Goal: Task Accomplishment & Management: Use online tool/utility

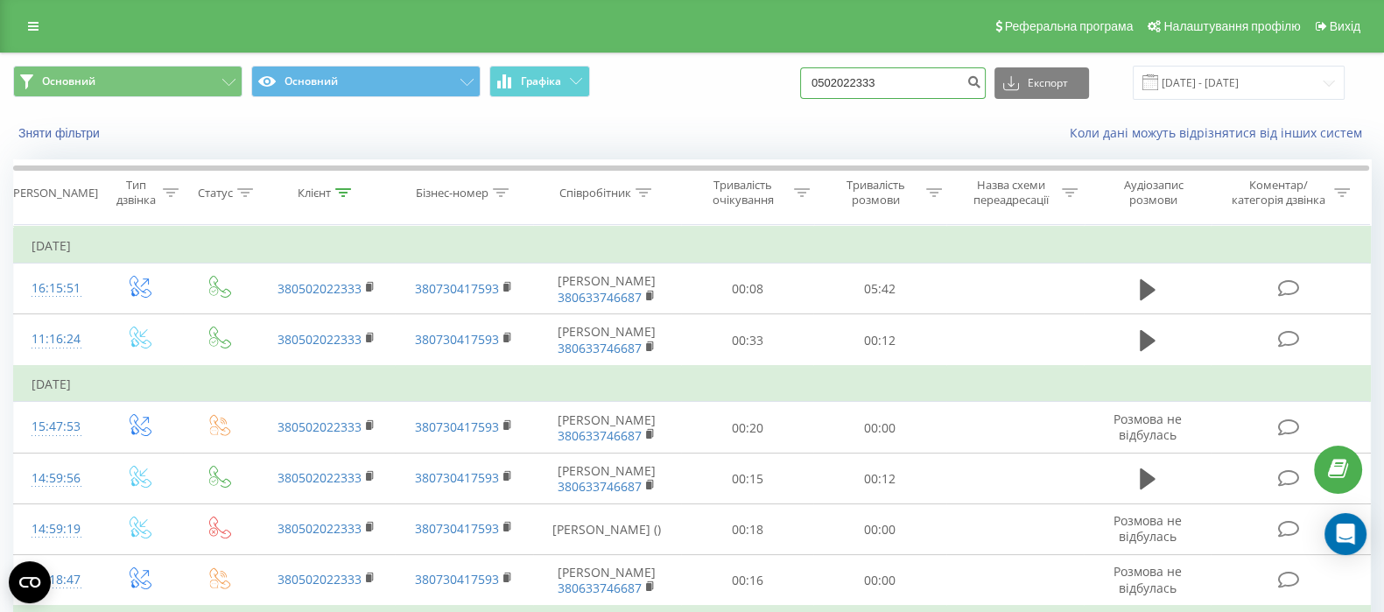
drag, startPoint x: 897, startPoint y: 89, endPoint x: 793, endPoint y: 88, distance: 104.2
click at [793, 88] on div "Основний Основний Графіка 0502022333 Експорт .csv .xls .xlsx 18.06.2025 - 18.09…" at bounding box center [692, 83] width 1358 height 34
click at [888, 124] on div "Коли дані можуть відрізнятися від інших систем" at bounding box center [951, 133] width 864 height 18
click at [79, 129] on font "Зняти фільтри" at bounding box center [58, 133] width 81 height 14
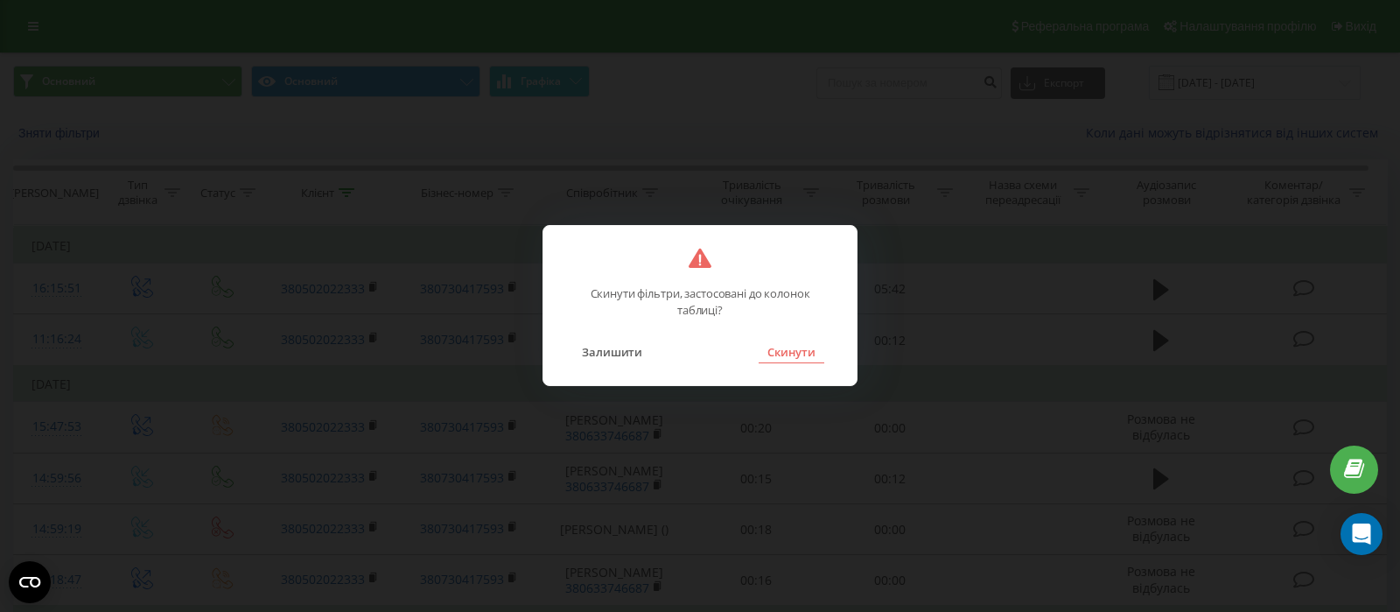
click at [804, 352] on font "Скинути" at bounding box center [791, 352] width 47 height 16
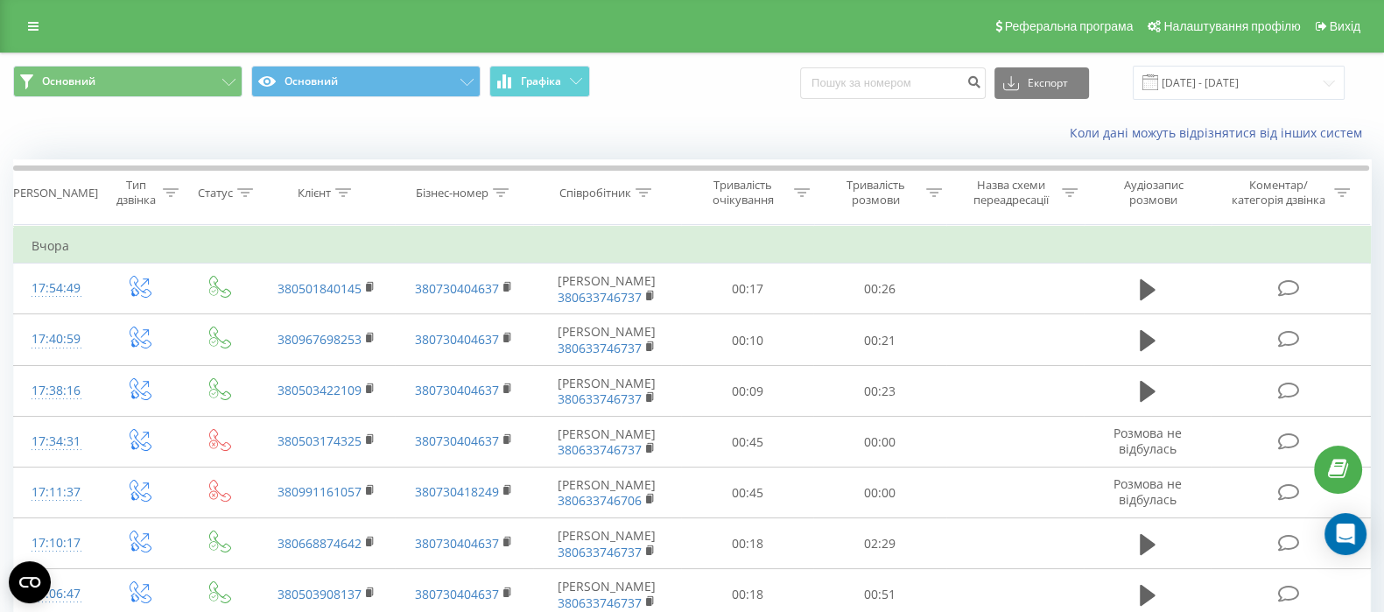
click at [1226, 64] on div "Основний Основний Графіка Експорт .csv .xls .xlsx 18.06.2025 - 18.09.2025" at bounding box center [692, 82] width 1382 height 59
click at [1223, 82] on input "18.06.2025 - 18.09.2025" at bounding box center [1239, 83] width 212 height 34
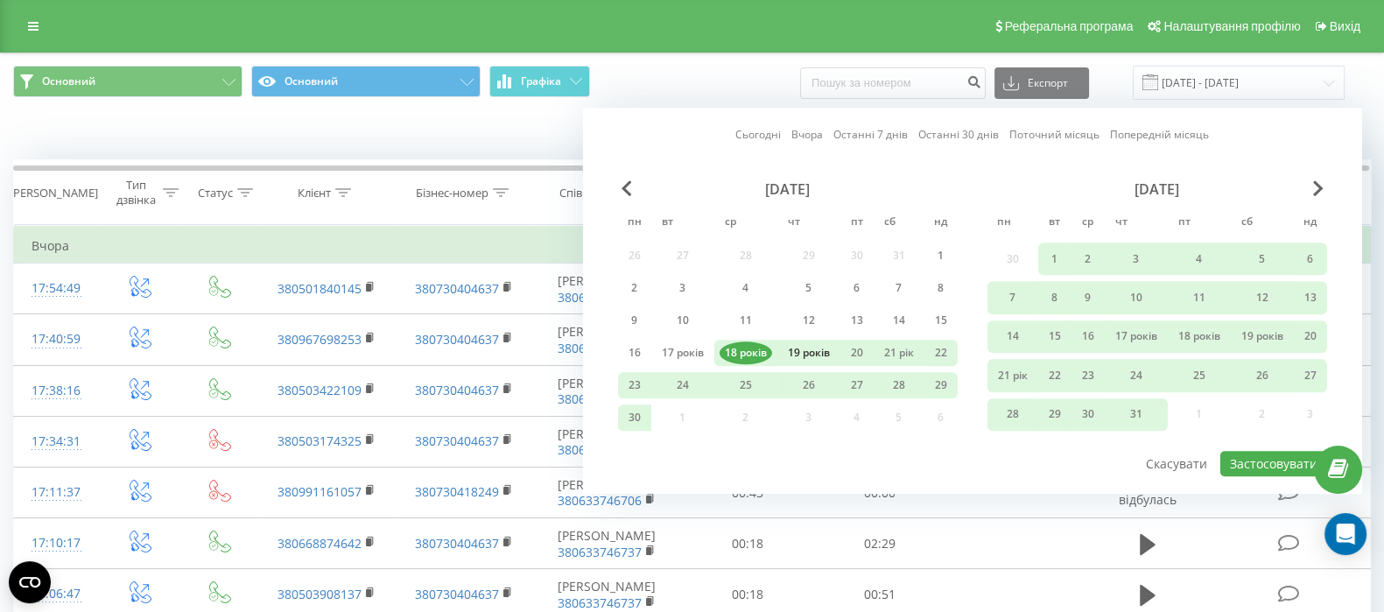
click at [804, 351] on font "19 років" at bounding box center [809, 352] width 42 height 15
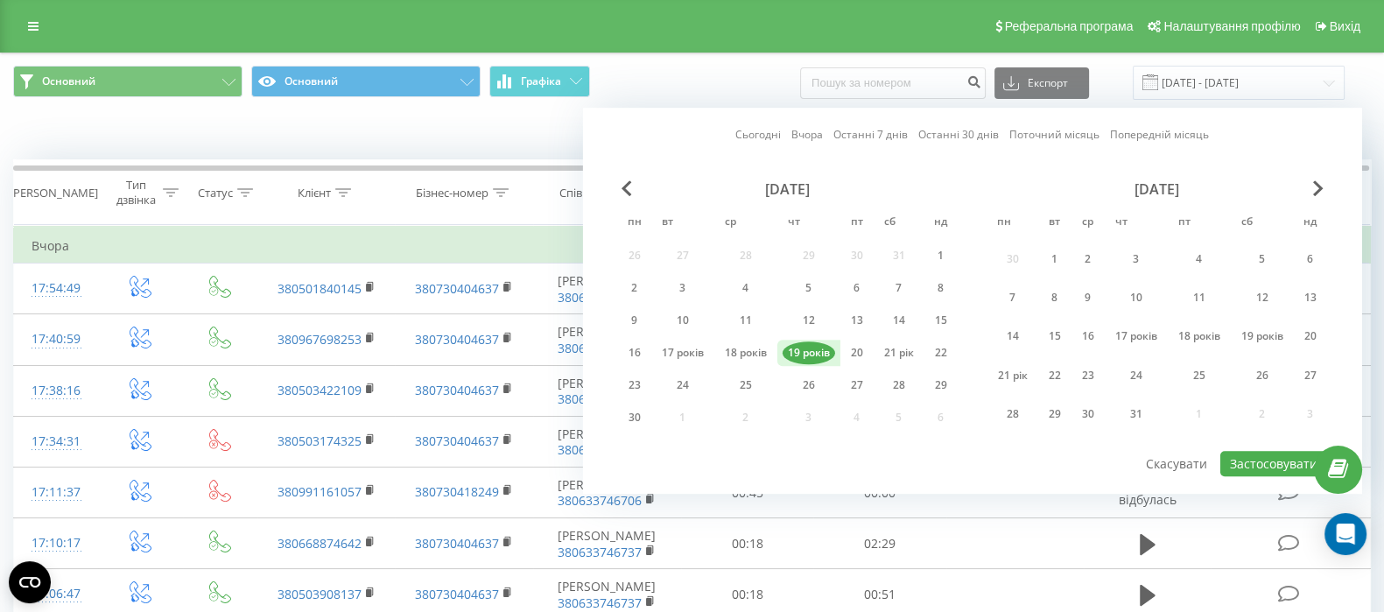
click at [774, 144] on div "Сьогодні Вчора Останні 7 днів Останні 30 днів Поточний місяць Попередній місяць…" at bounding box center [972, 301] width 779 height 386
click at [763, 132] on font "Сьогодні" at bounding box center [758, 134] width 46 height 15
click at [1274, 468] on button "Застосовувати" at bounding box center [1273, 463] width 107 height 25
type input "[DATE] - [DATE]"
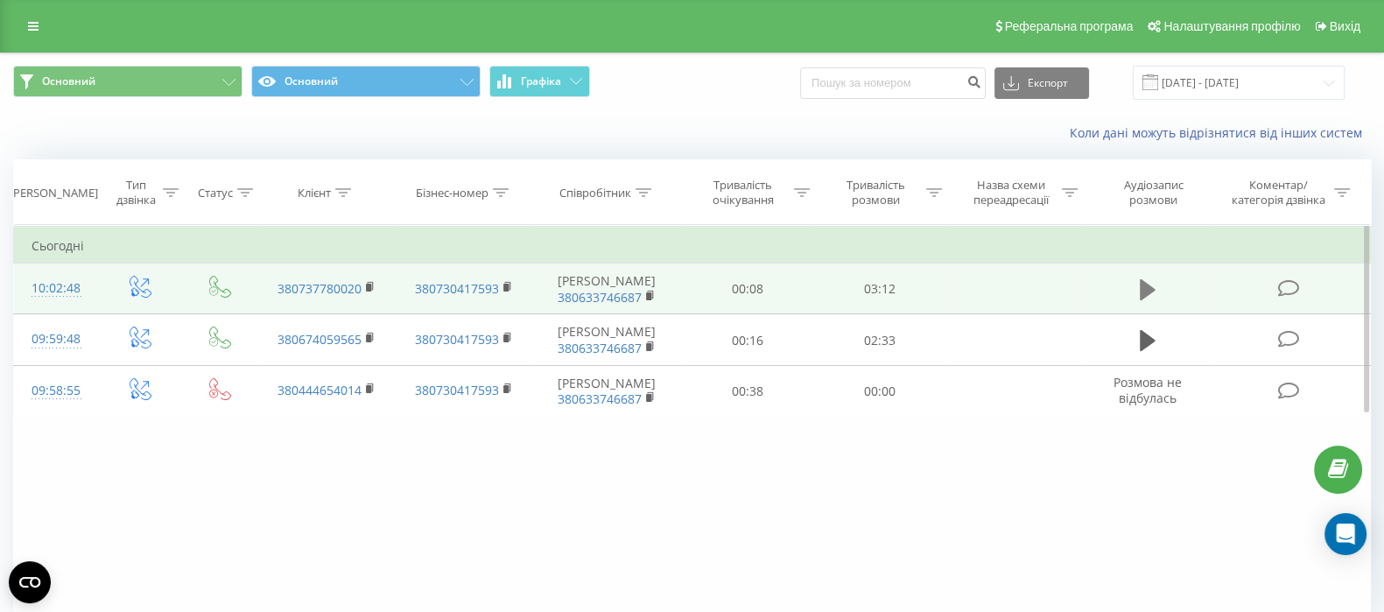
click at [1149, 284] on icon at bounding box center [1148, 288] width 16 height 21
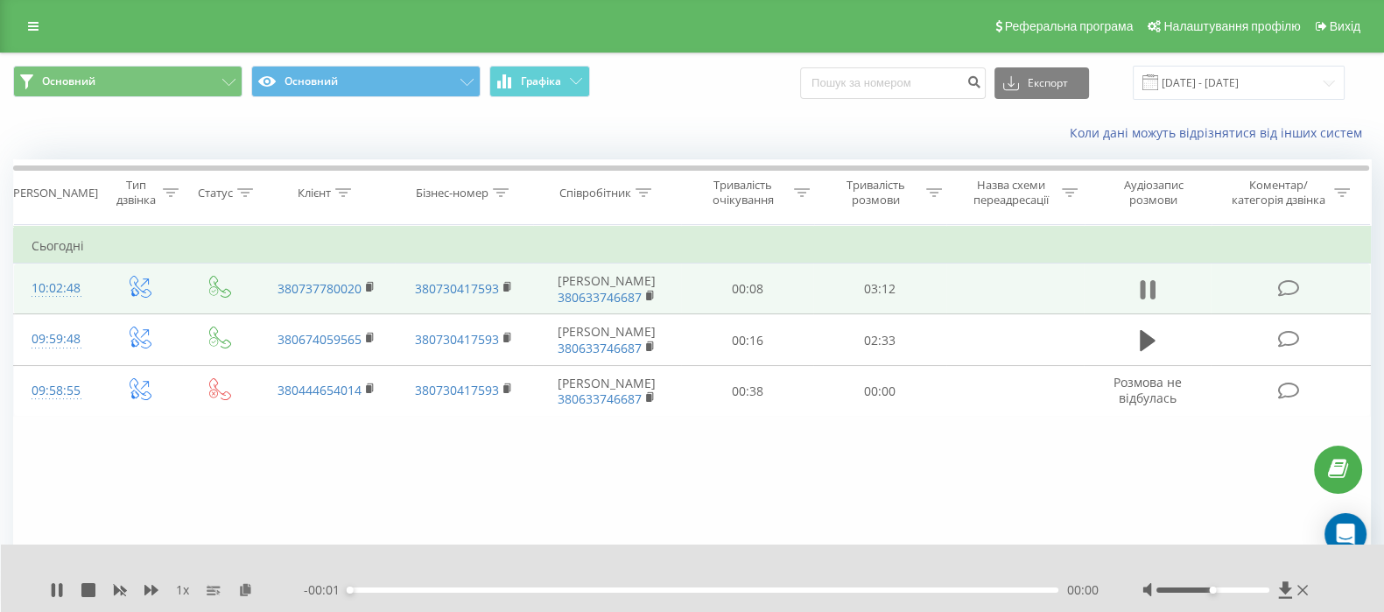
click at [1151, 290] on icon at bounding box center [1152, 289] width 5 height 19
click at [248, 583] on icon at bounding box center [245, 589] width 15 height 12
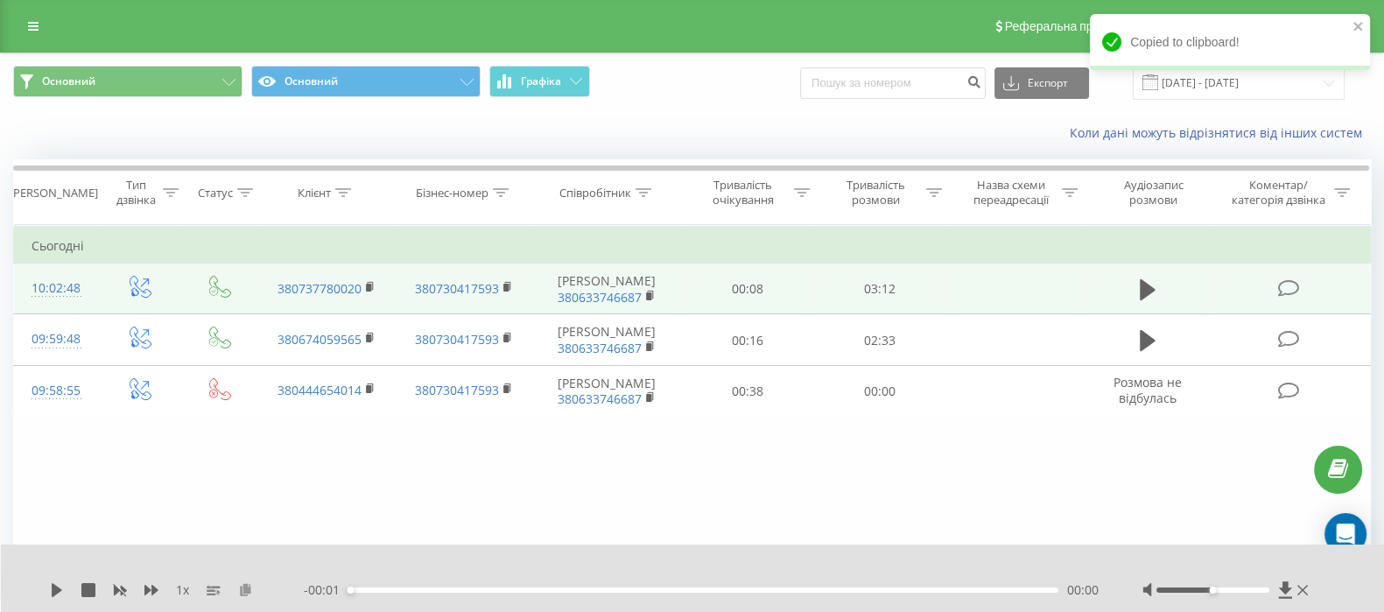
click at [246, 583] on icon at bounding box center [245, 589] width 15 height 12
drag, startPoint x: 1353, startPoint y: 25, endPoint x: 587, endPoint y: 67, distance: 767.0
click at [1352, 26] on icon "close" at bounding box center [1358, 26] width 12 height 14
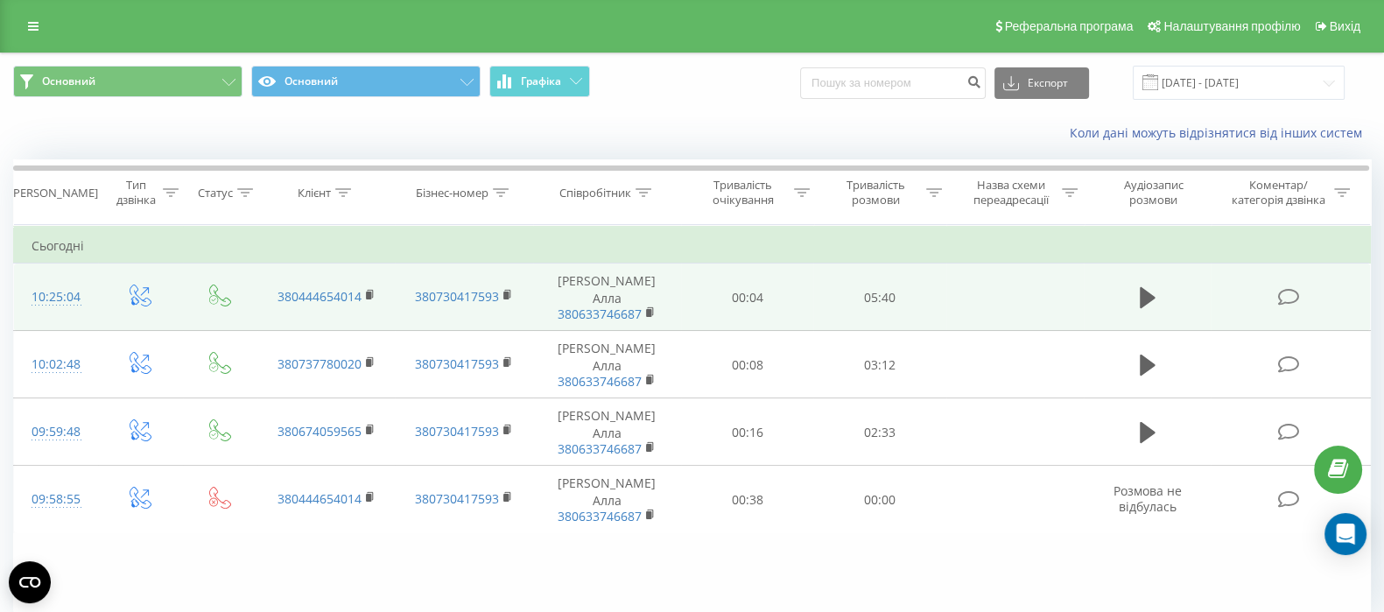
click at [1145, 274] on td at bounding box center [1147, 296] width 127 height 67
click at [1140, 290] on icon at bounding box center [1148, 297] width 16 height 25
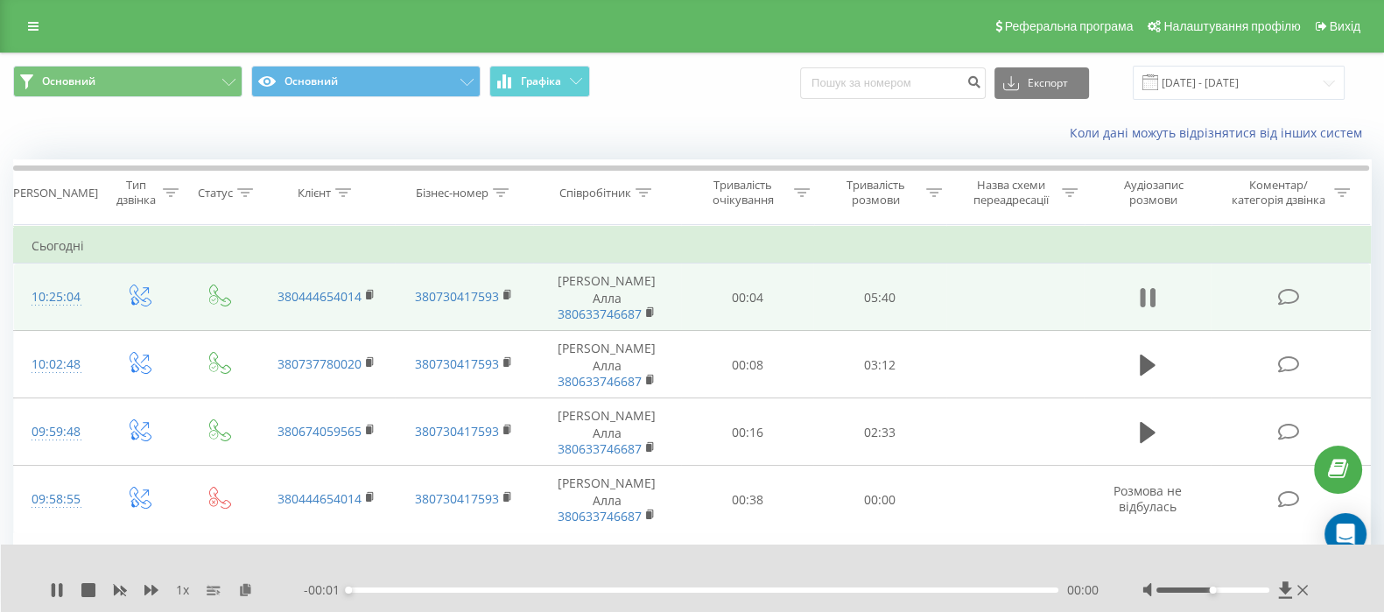
click at [1147, 292] on icon at bounding box center [1148, 297] width 16 height 25
click at [249, 583] on icon at bounding box center [245, 589] width 15 height 12
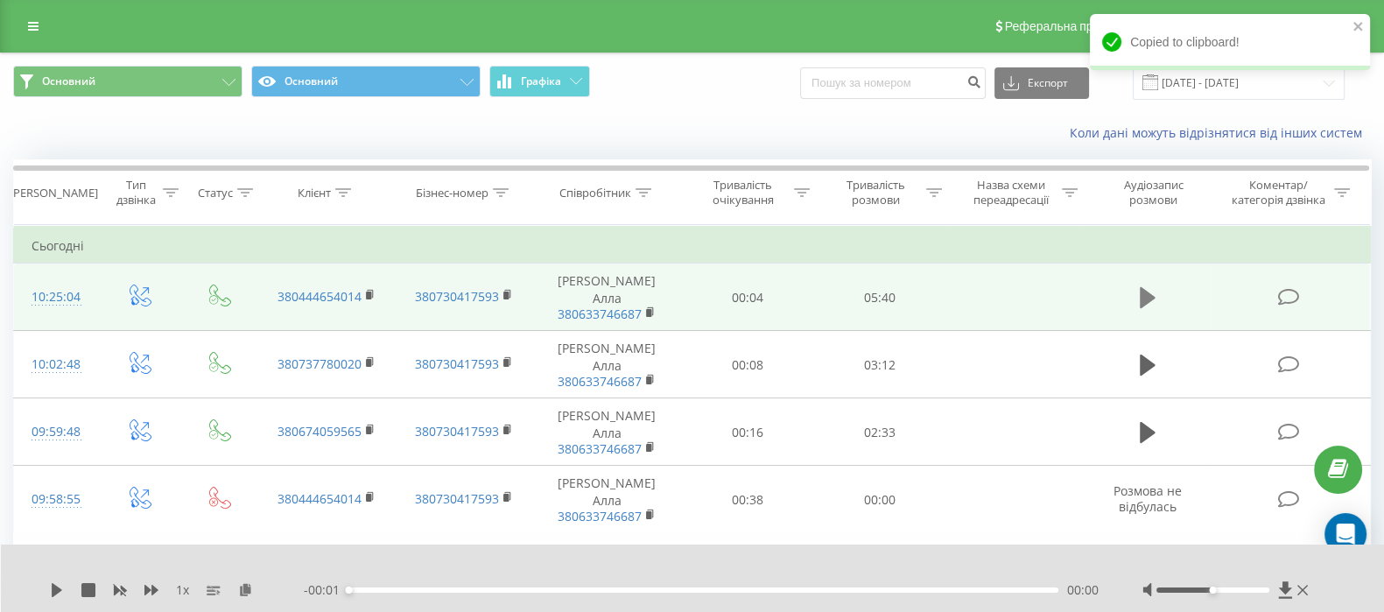
click at [1143, 289] on icon at bounding box center [1148, 297] width 16 height 21
click at [819, 587] on div "03:45" at bounding box center [703, 589] width 710 height 5
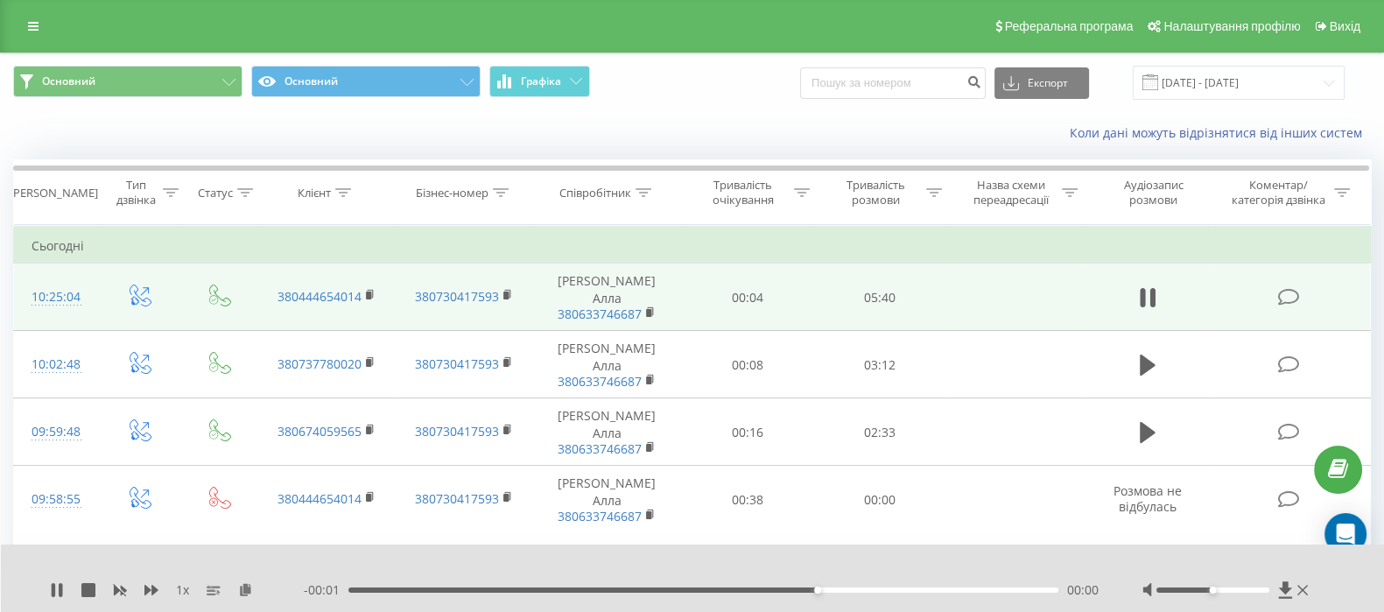
click at [960, 586] on div "- 00:01 03:45 00:00" at bounding box center [701, 590] width 795 height 18
click at [67, 581] on div "1 х" at bounding box center [177, 590] width 254 height 18
click at [61, 583] on icon at bounding box center [61, 590] width 4 height 14
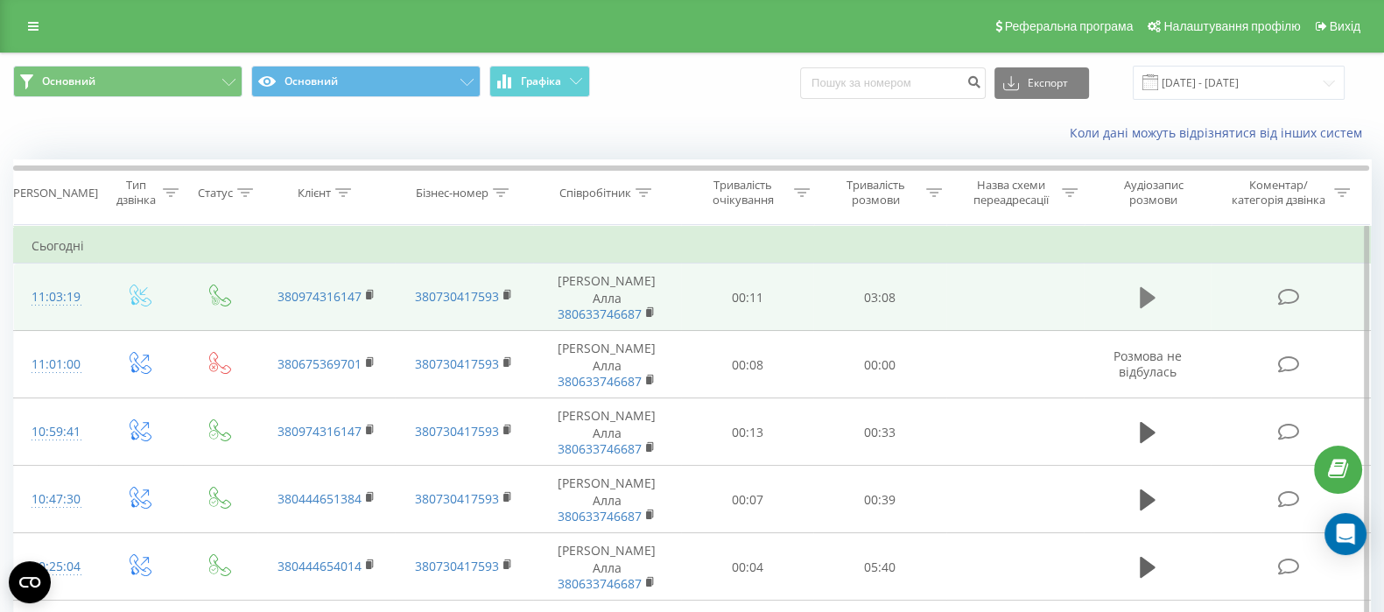
click at [1146, 291] on icon at bounding box center [1148, 297] width 16 height 21
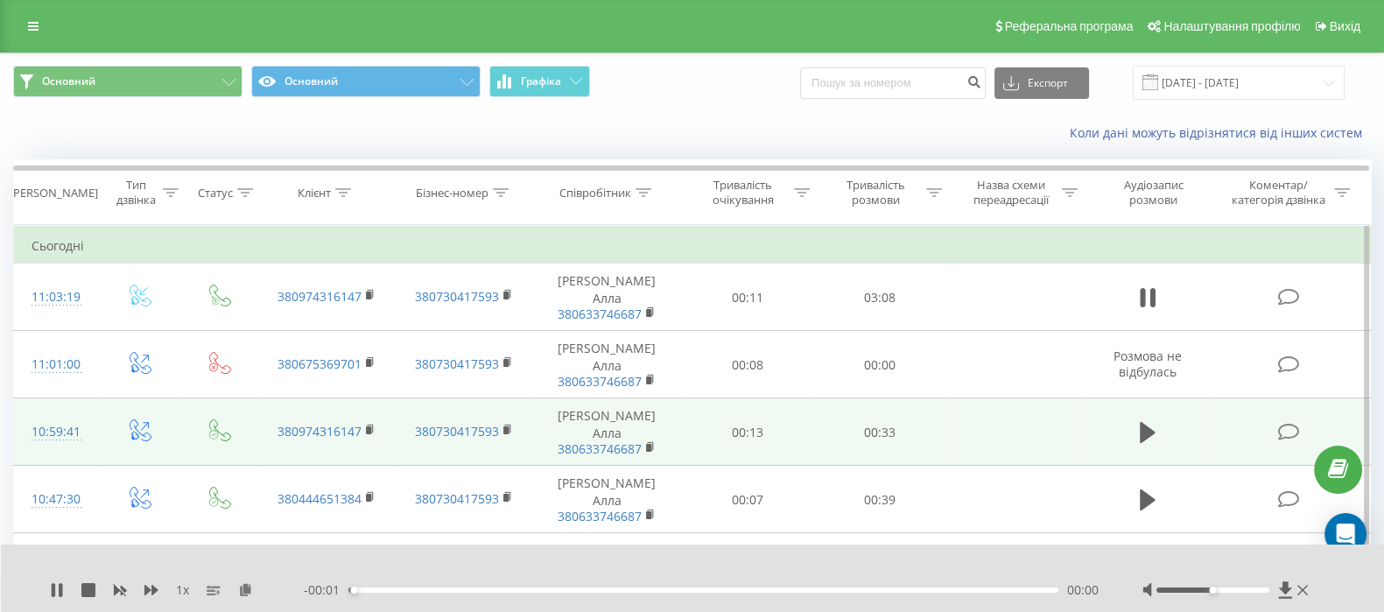
drag, startPoint x: 1148, startPoint y: 286, endPoint x: 581, endPoint y: 413, distance: 580.4
click at [1147, 286] on icon at bounding box center [1148, 297] width 16 height 25
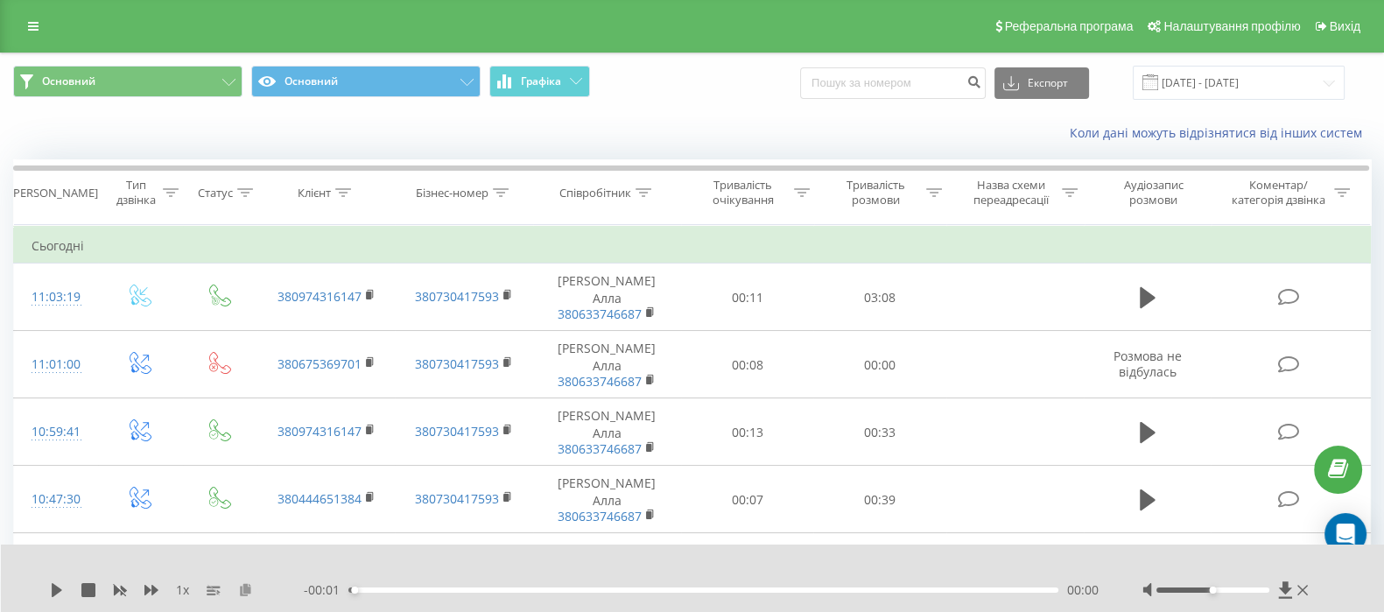
click at [249, 583] on icon at bounding box center [245, 589] width 15 height 12
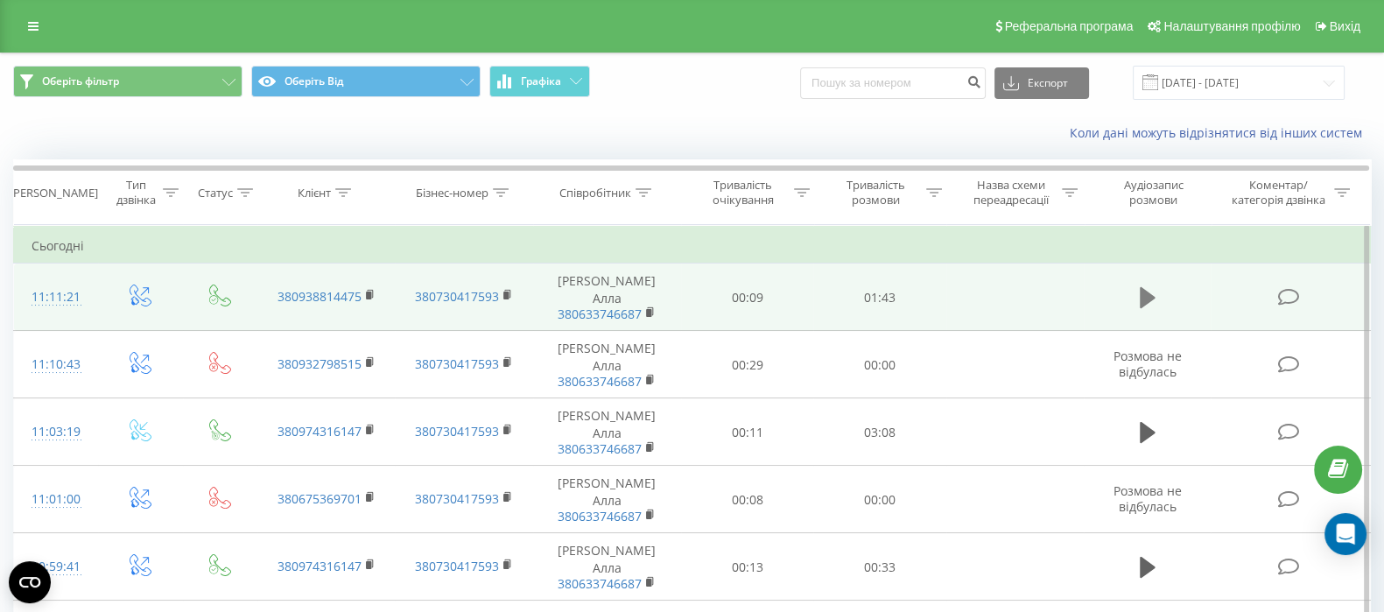
click at [1141, 287] on icon at bounding box center [1148, 297] width 16 height 21
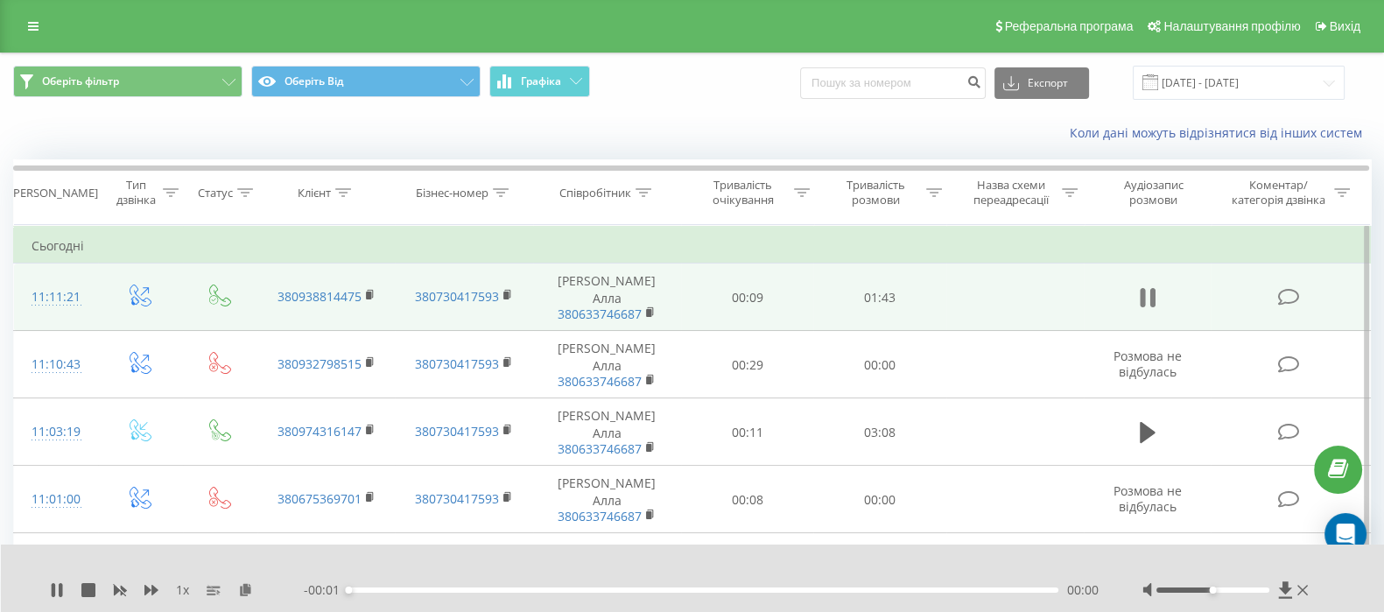
click at [1141, 288] on icon at bounding box center [1142, 297] width 5 height 19
click at [252, 583] on icon at bounding box center [245, 589] width 15 height 12
click at [1155, 285] on icon at bounding box center [1148, 297] width 16 height 25
drag, startPoint x: 254, startPoint y: 580, endPoint x: 223, endPoint y: 571, distance: 32.1
click at [253, 583] on icon at bounding box center [245, 589] width 15 height 12
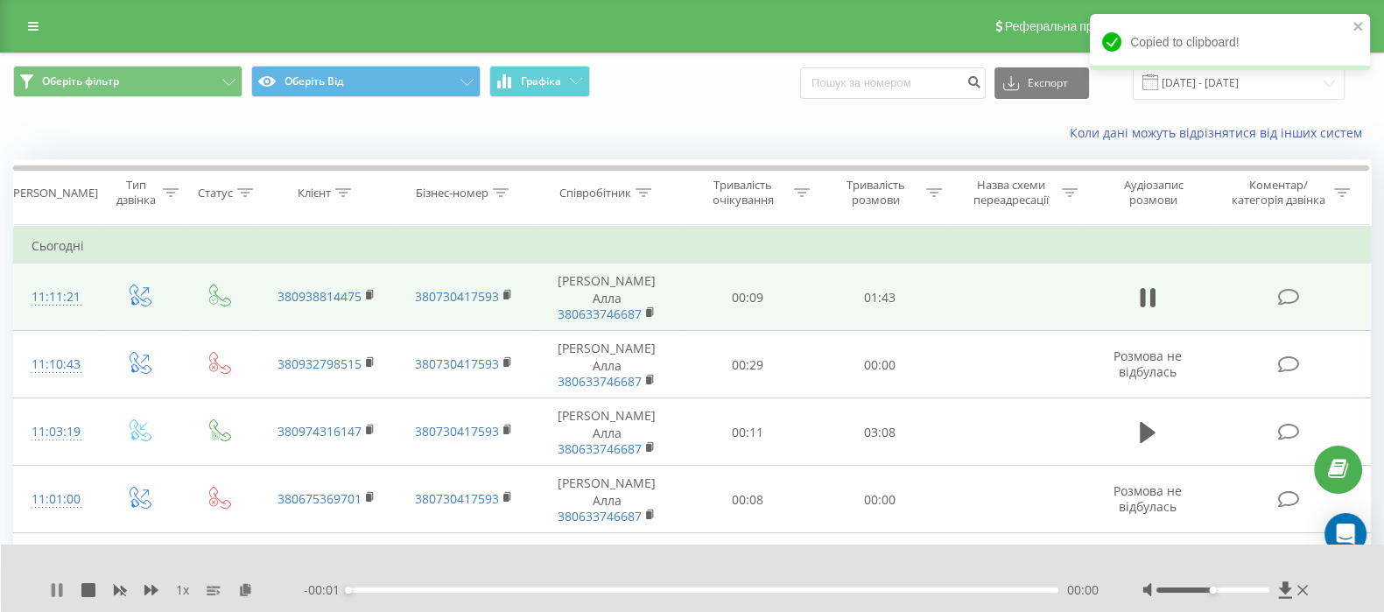
click at [59, 583] on icon at bounding box center [61, 590] width 4 height 14
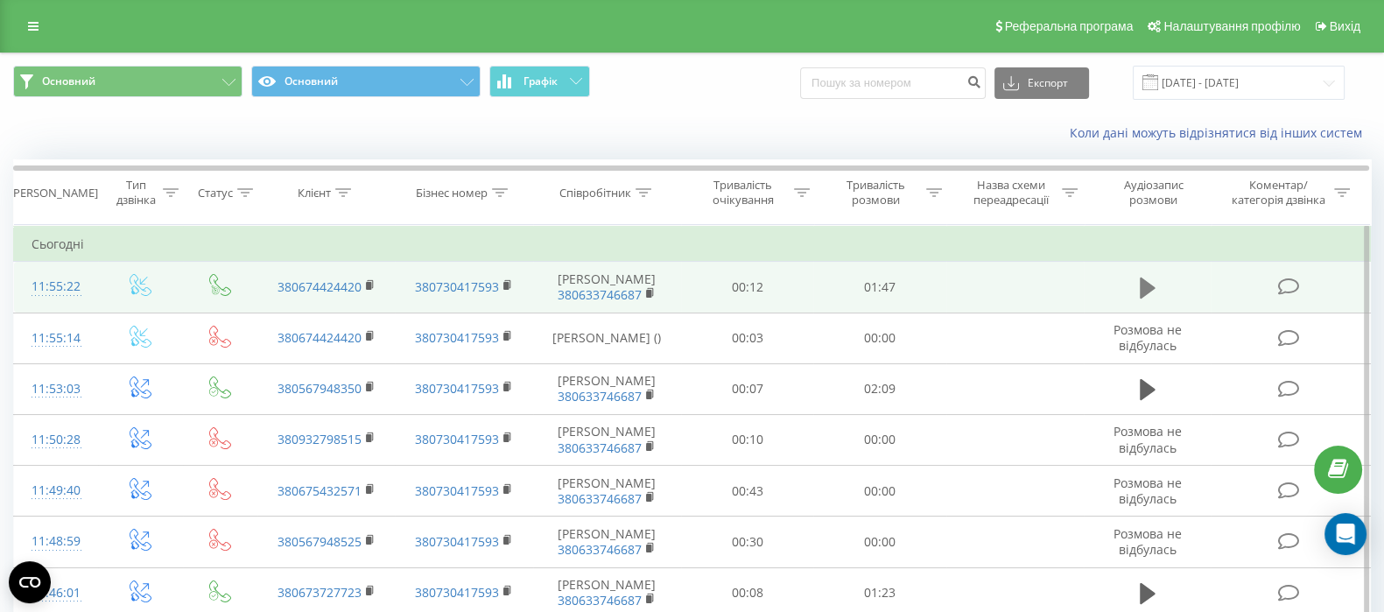
click at [1140, 288] on icon at bounding box center [1148, 287] width 16 height 21
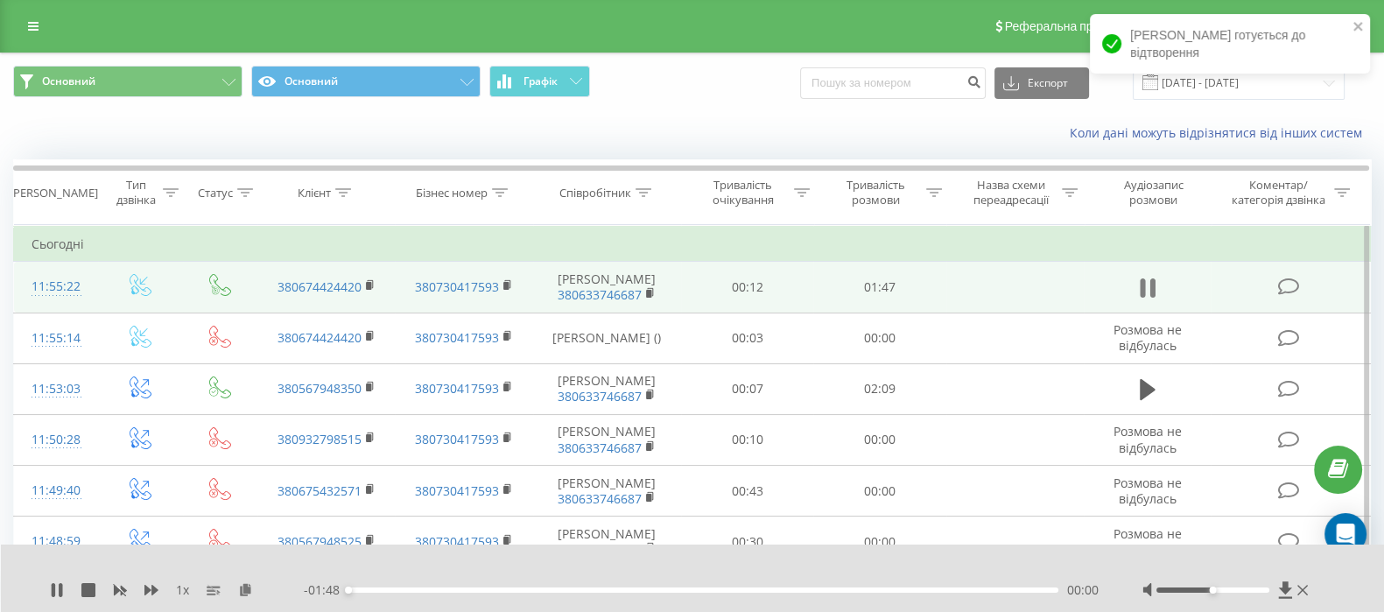
click at [1146, 286] on icon at bounding box center [1148, 288] width 16 height 25
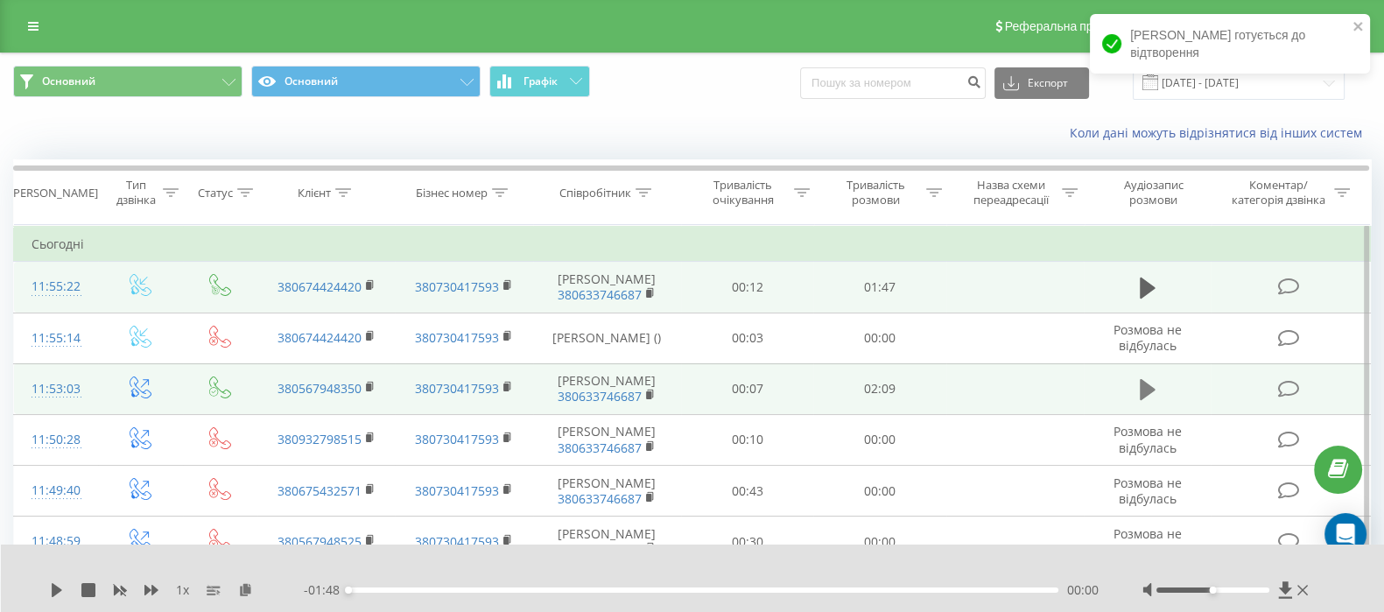
click at [1142, 383] on icon at bounding box center [1148, 389] width 16 height 21
click at [1142, 390] on icon at bounding box center [1142, 389] width 5 height 19
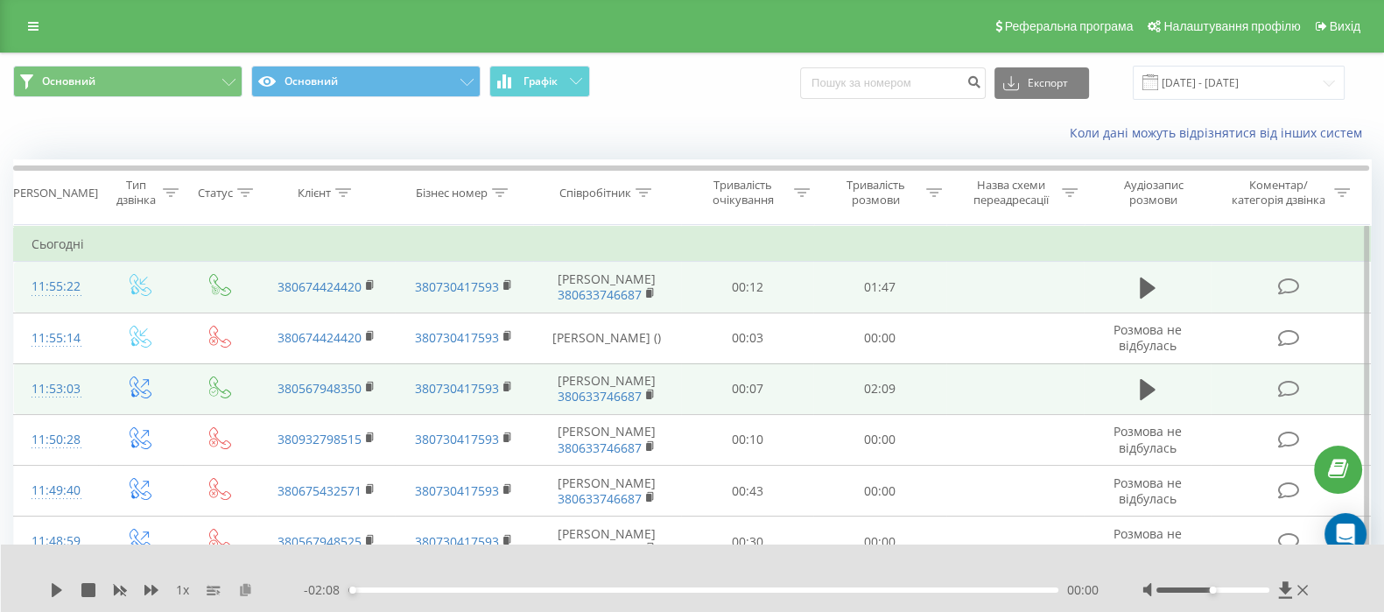
click at [242, 586] on icon at bounding box center [245, 589] width 15 height 12
click at [1145, 284] on icon at bounding box center [1148, 287] width 16 height 21
click at [242, 589] on icon at bounding box center [245, 589] width 15 height 12
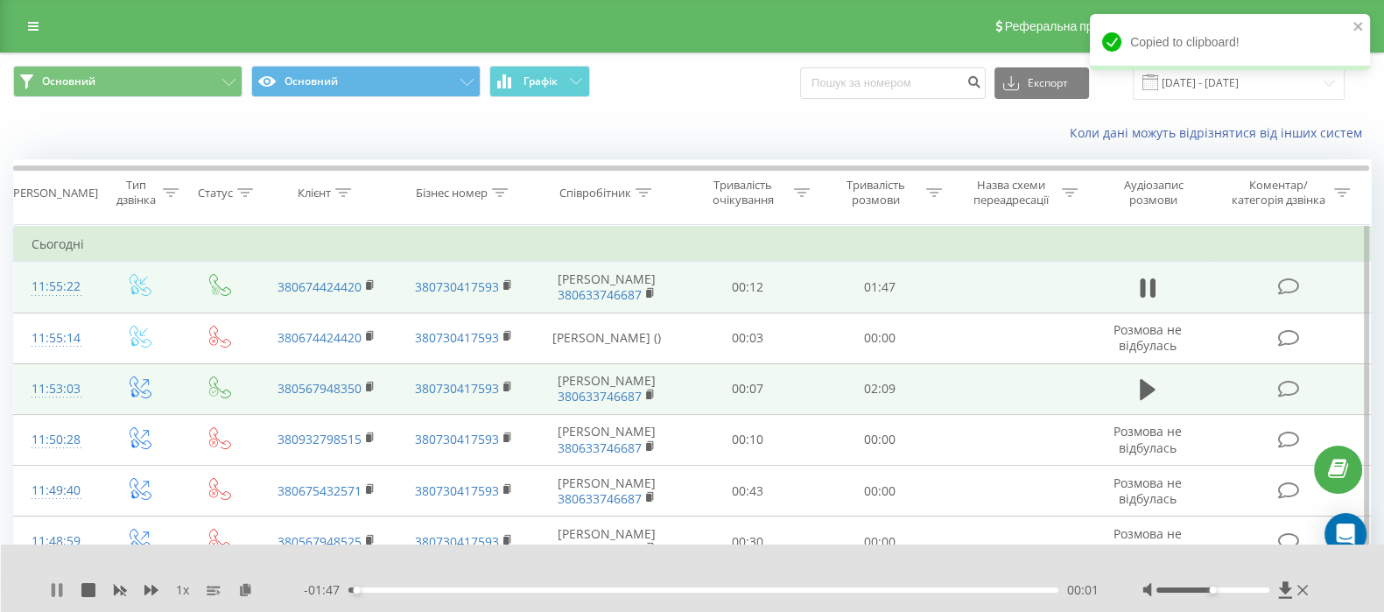
click at [53, 590] on icon at bounding box center [54, 590] width 4 height 14
click at [51, 592] on icon at bounding box center [57, 590] width 14 height 14
click at [247, 588] on icon at bounding box center [245, 589] width 15 height 12
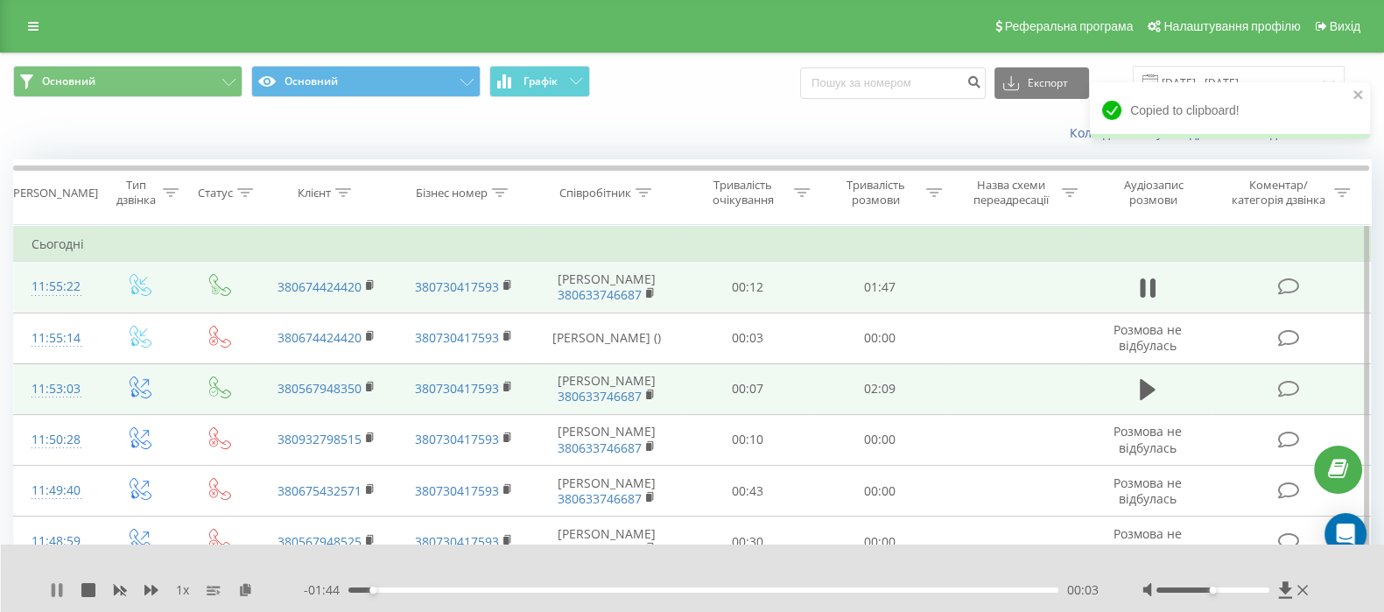
click at [57, 592] on icon at bounding box center [57, 590] width 14 height 14
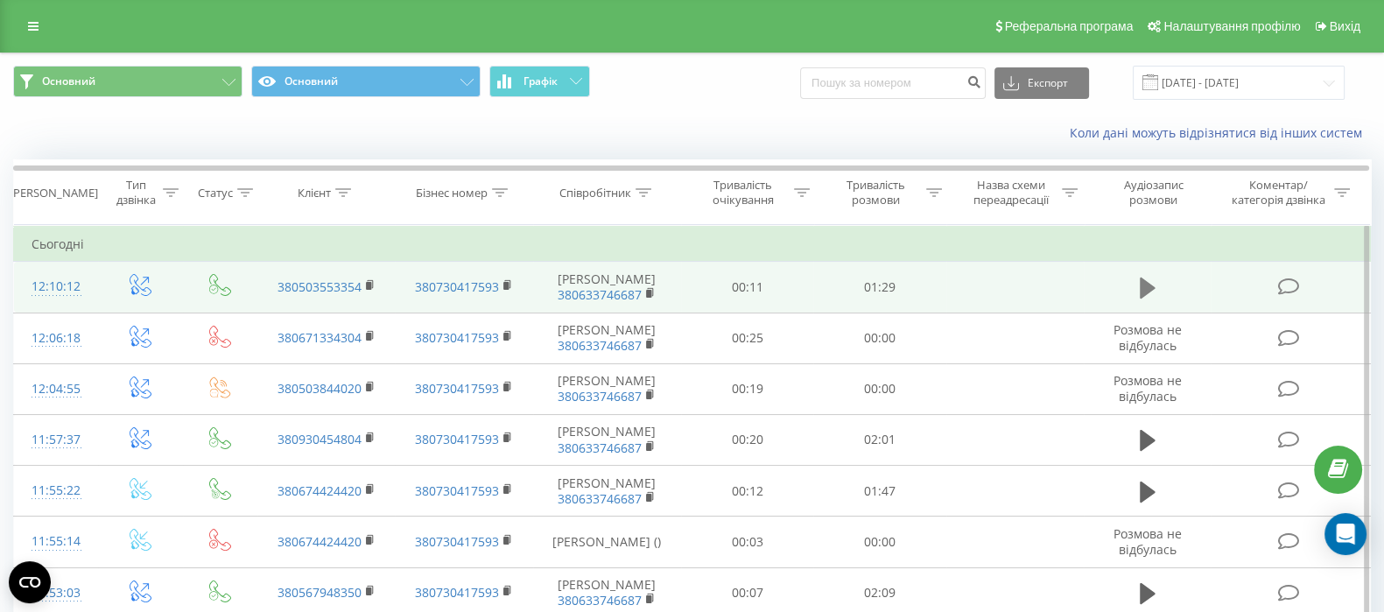
click at [1135, 278] on button at bounding box center [1147, 288] width 26 height 26
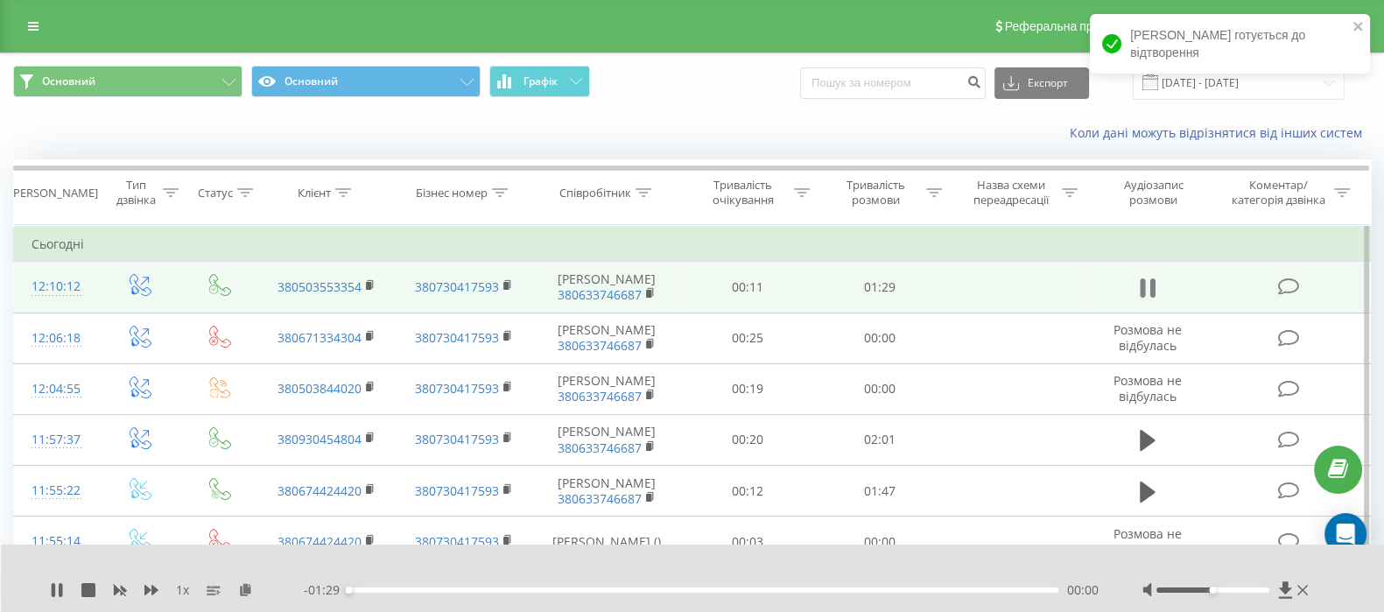
click at [1143, 290] on icon at bounding box center [1142, 287] width 5 height 19
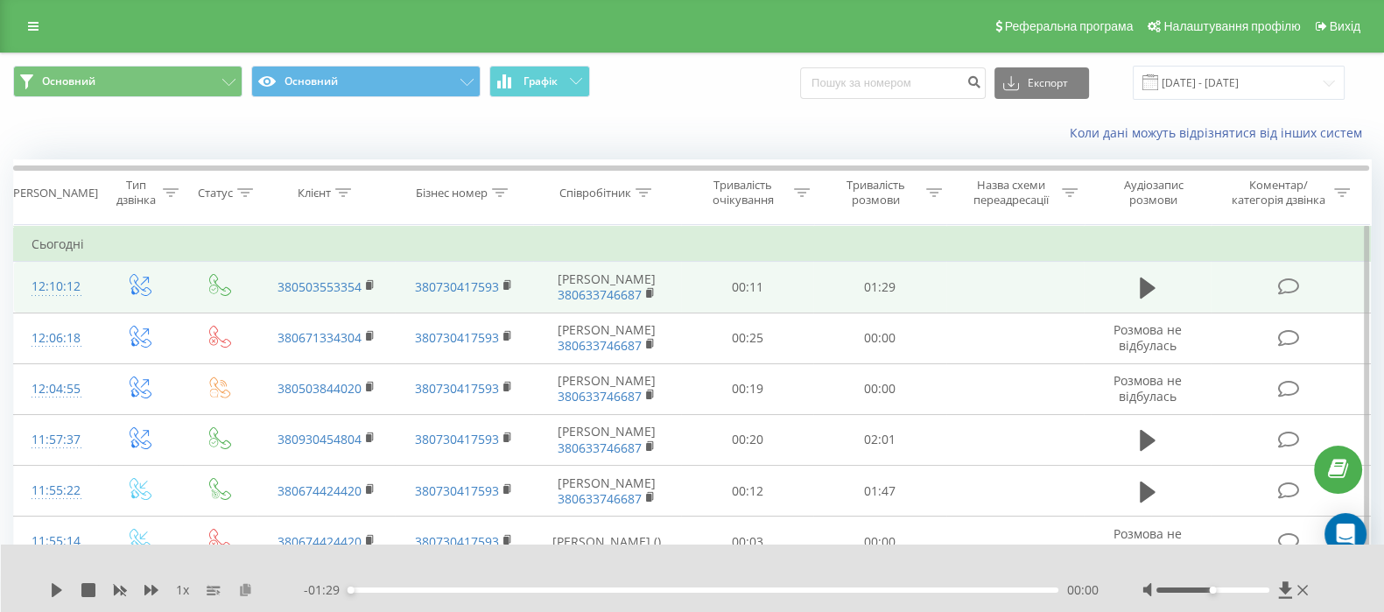
click at [247, 588] on icon at bounding box center [245, 589] width 15 height 12
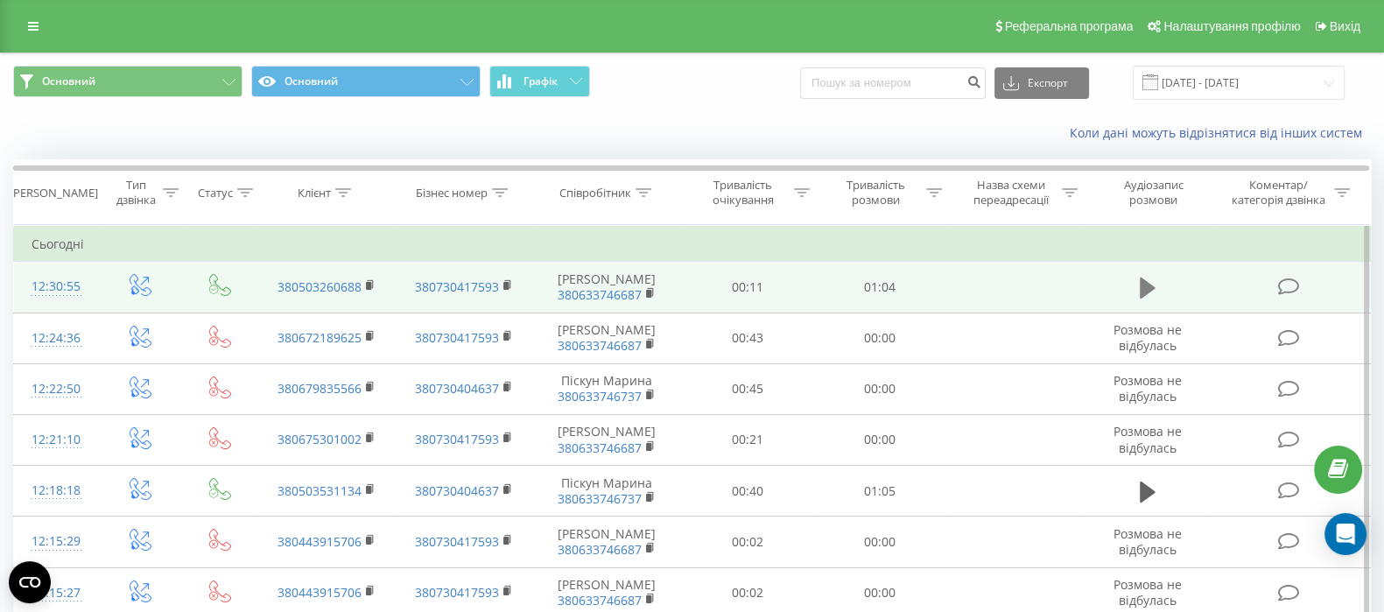
click at [1141, 287] on icon at bounding box center [1148, 287] width 16 height 21
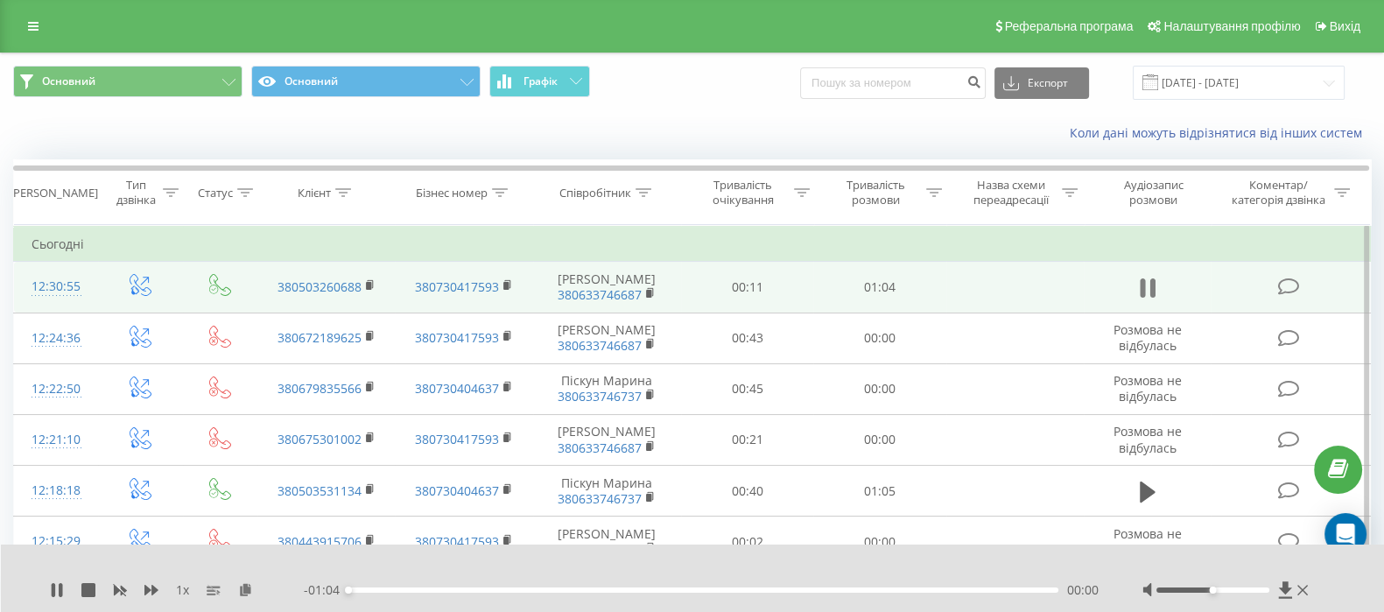
click at [1140, 290] on icon at bounding box center [1148, 288] width 16 height 25
click at [242, 589] on icon at bounding box center [245, 589] width 15 height 12
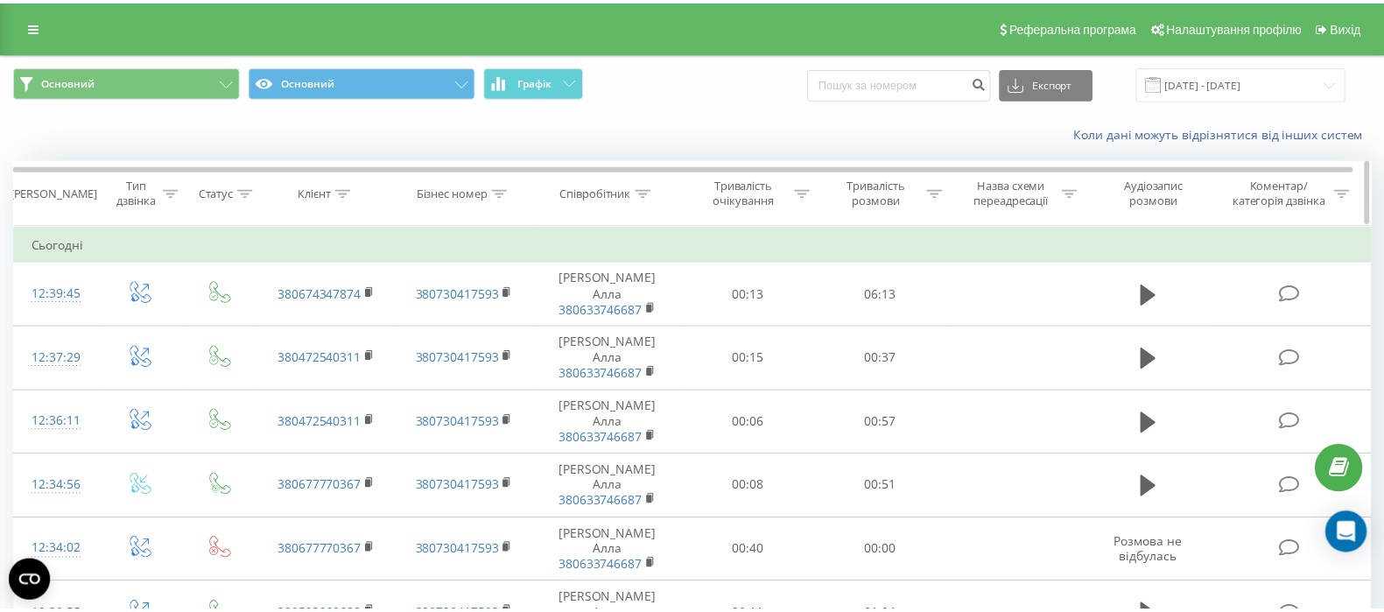
scroll to position [109, 0]
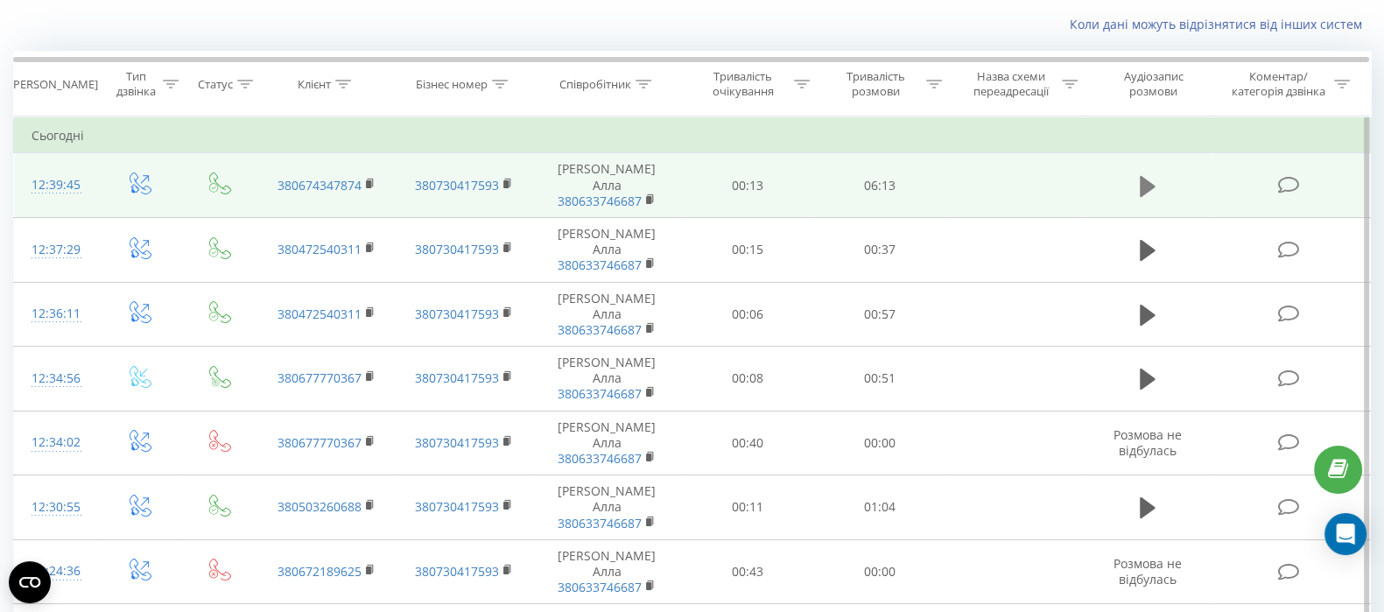
click at [1147, 178] on icon at bounding box center [1148, 185] width 16 height 21
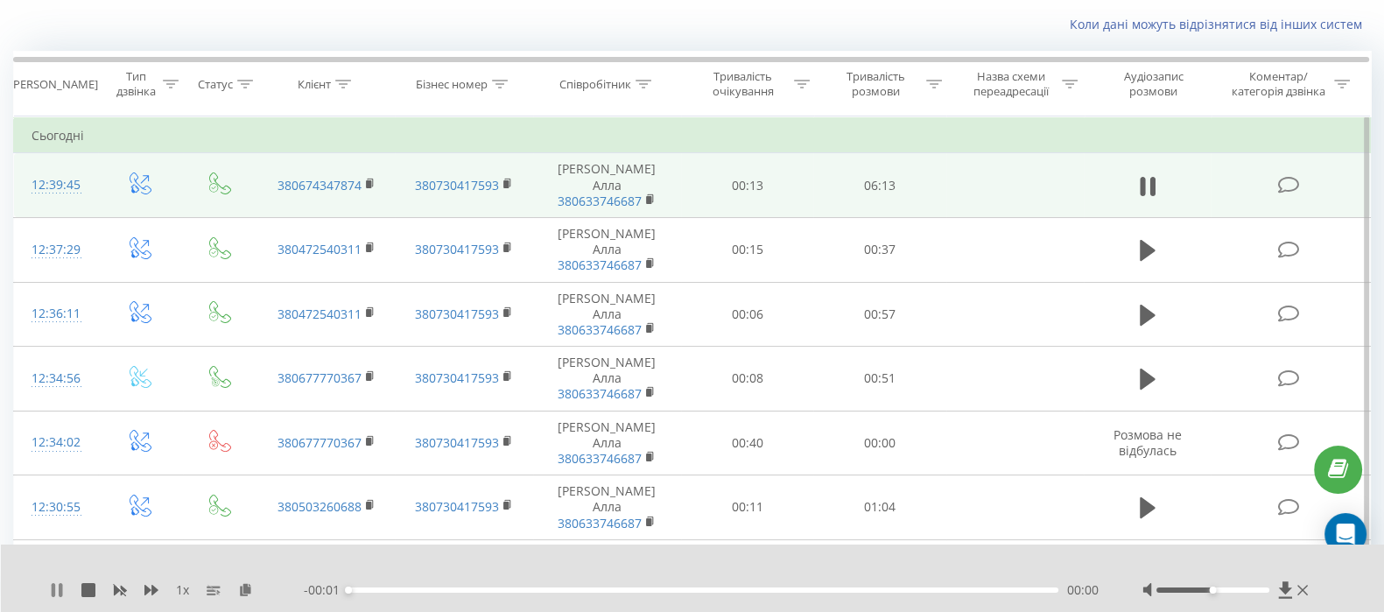
click at [62, 588] on icon at bounding box center [57, 590] width 14 height 14
click at [243, 591] on icon at bounding box center [245, 589] width 15 height 12
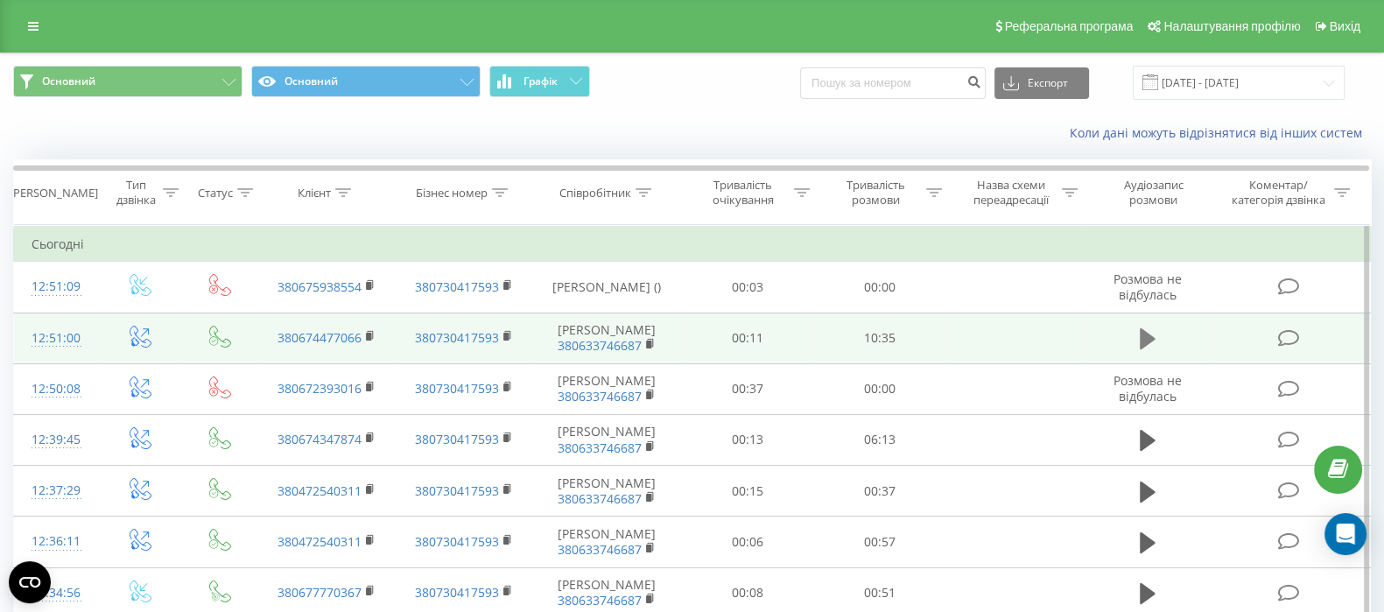
click at [1147, 340] on icon at bounding box center [1148, 338] width 16 height 21
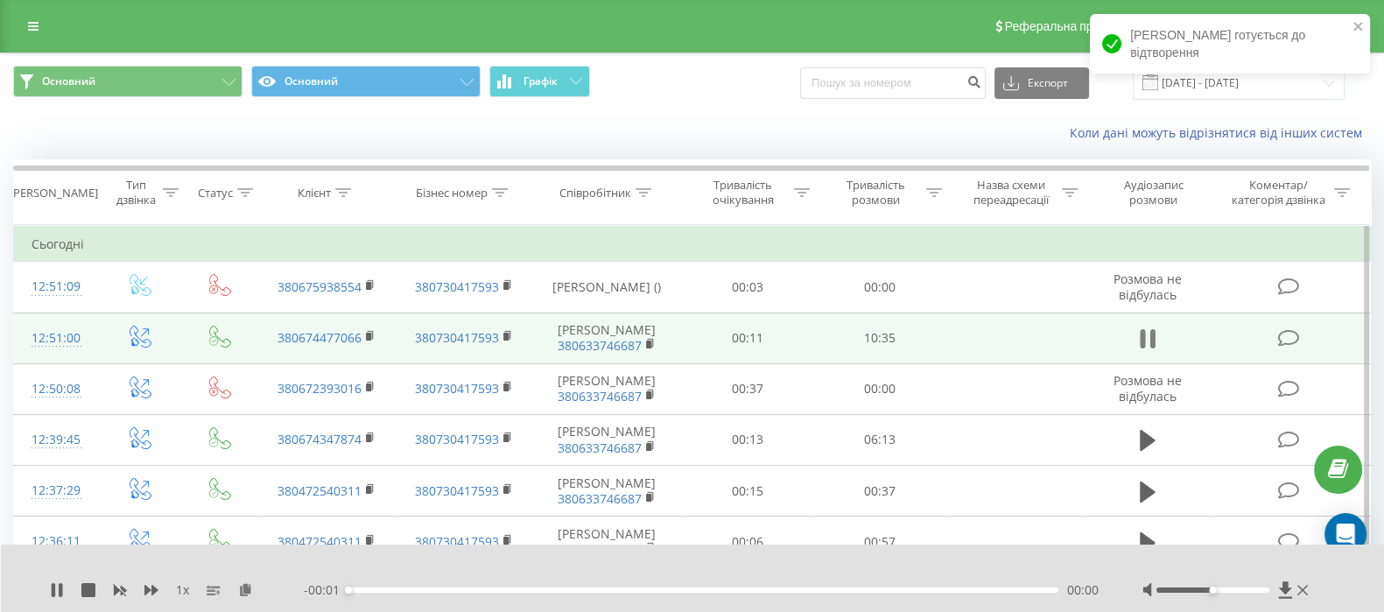
click at [1148, 339] on icon at bounding box center [1148, 338] width 16 height 25
click at [244, 591] on icon at bounding box center [245, 589] width 15 height 12
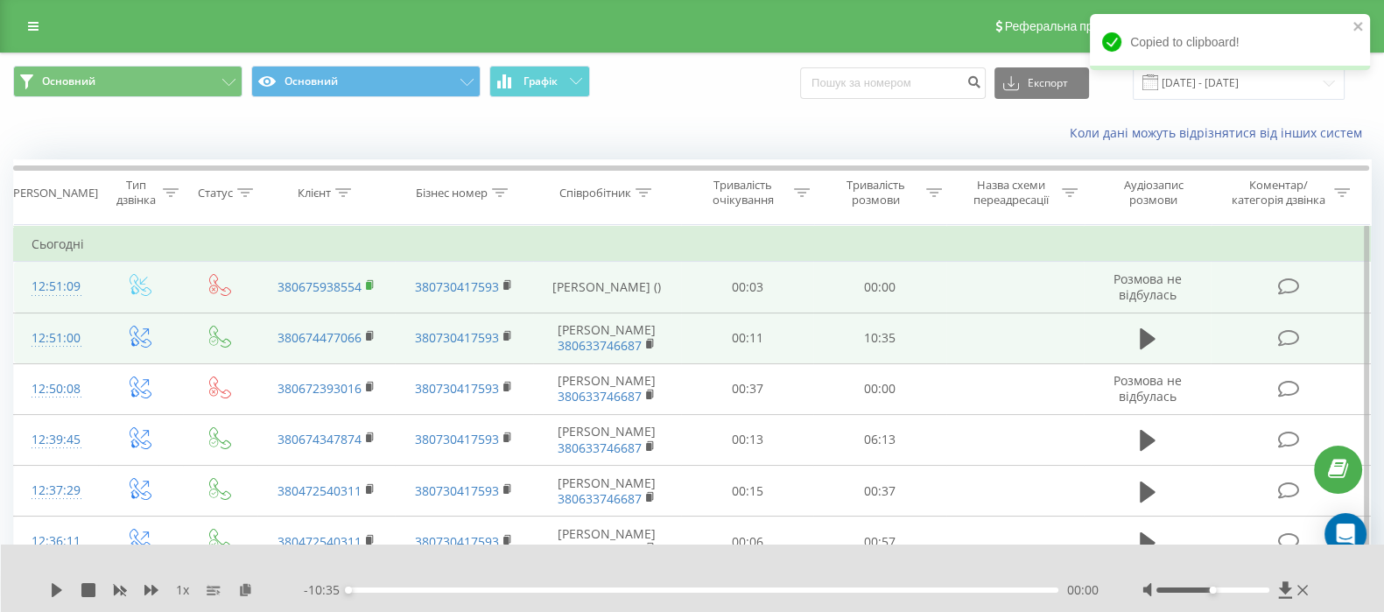
click at [372, 283] on icon at bounding box center [370, 284] width 6 height 8
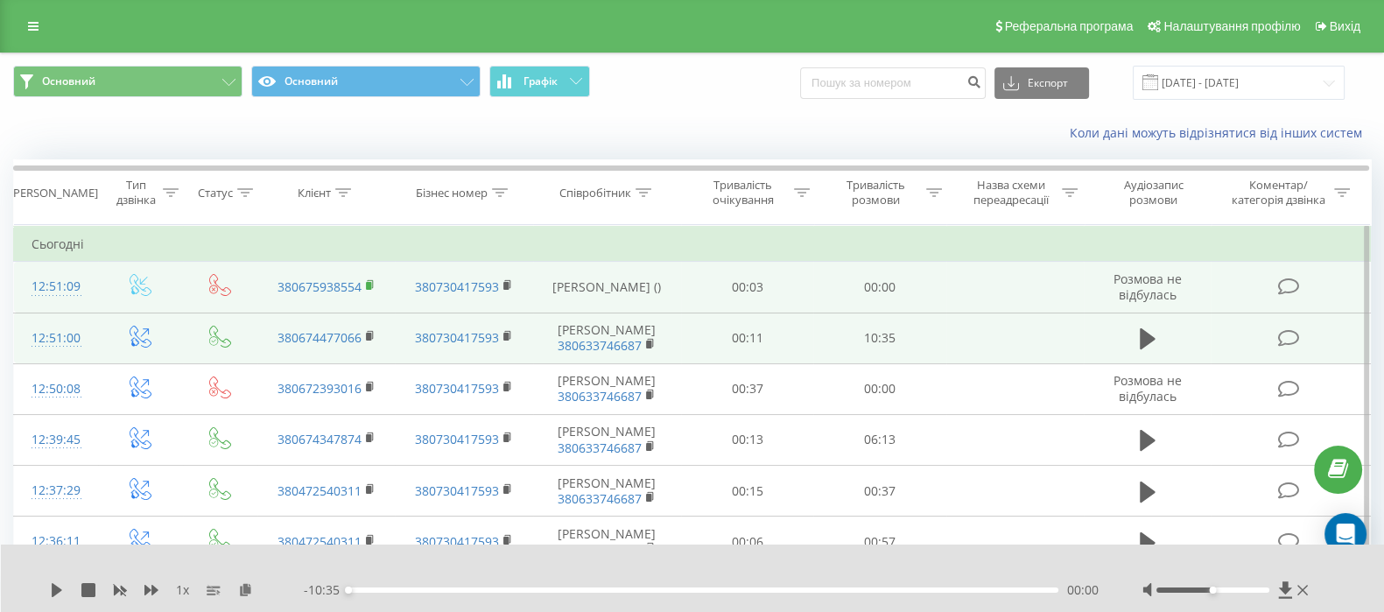
click at [369, 284] on rect at bounding box center [368, 286] width 5 height 8
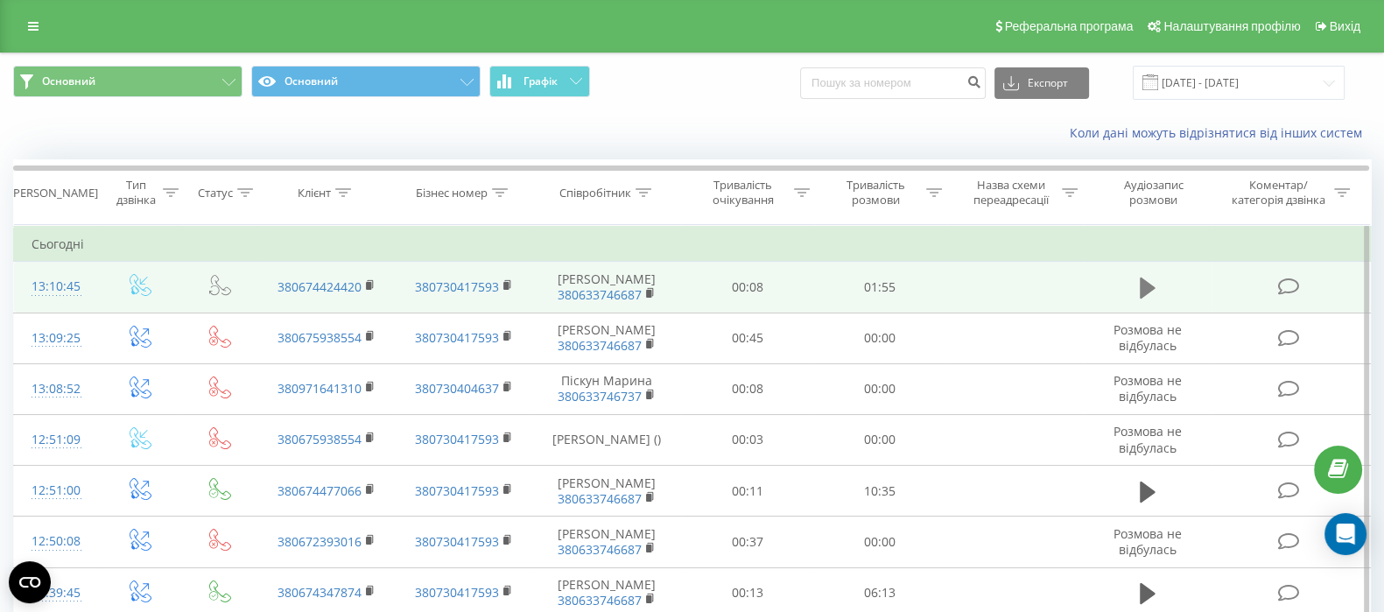
click at [1140, 286] on icon at bounding box center [1148, 287] width 16 height 21
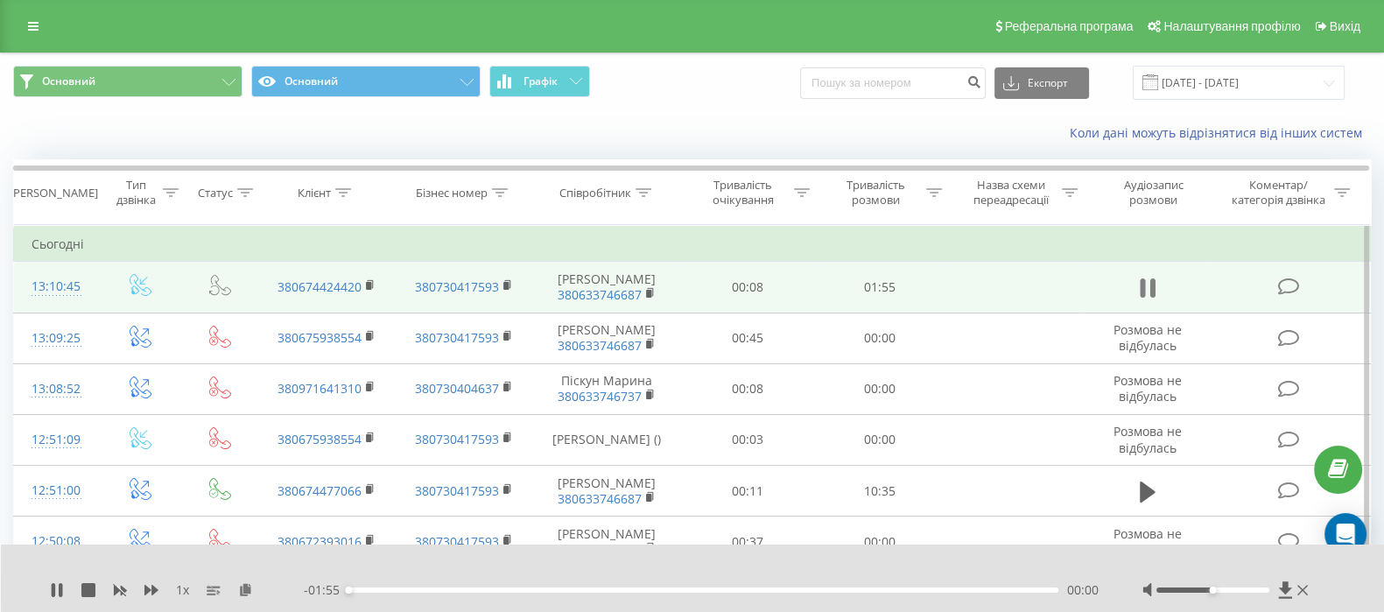
click at [1149, 285] on icon at bounding box center [1148, 288] width 16 height 25
click at [244, 586] on icon at bounding box center [245, 589] width 15 height 12
